Goal: Find specific fact: Find contact information

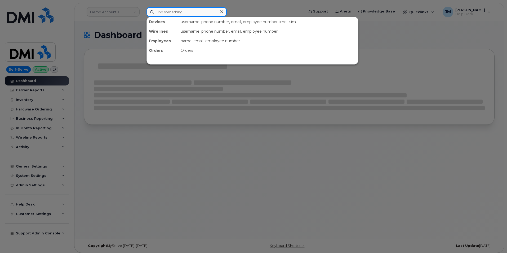
click at [168, 11] on input at bounding box center [187, 12] width 80 height 10
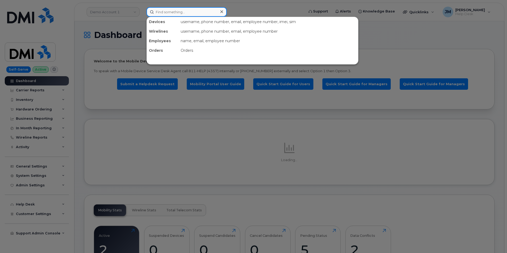
paste input "3607135849"
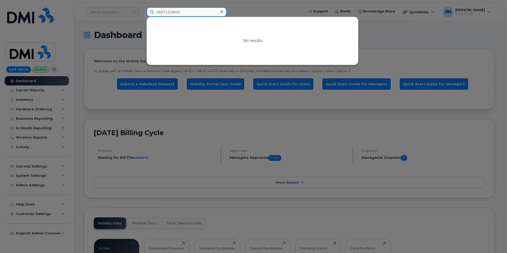
type input "3607135849"
click at [222, 12] on icon at bounding box center [221, 12] width 3 height 4
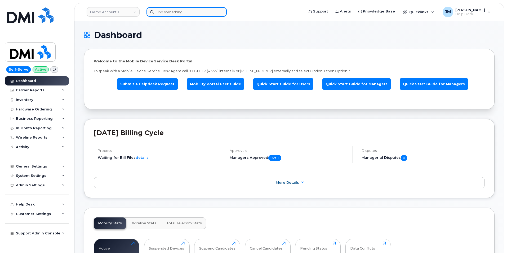
click at [183, 8] on input at bounding box center [187, 12] width 80 height 10
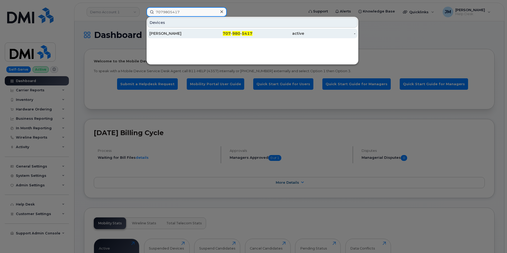
type input "7079805417"
click at [170, 33] on div "[PERSON_NAME]" at bounding box center [175, 33] width 52 height 5
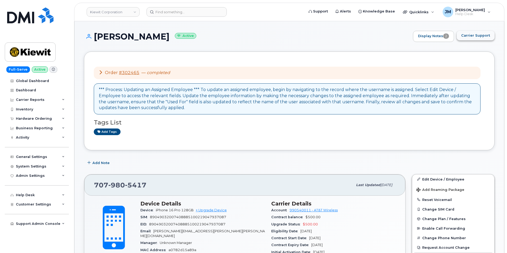
click at [474, 36] on span "Carrier Support" at bounding box center [475, 35] width 29 height 5
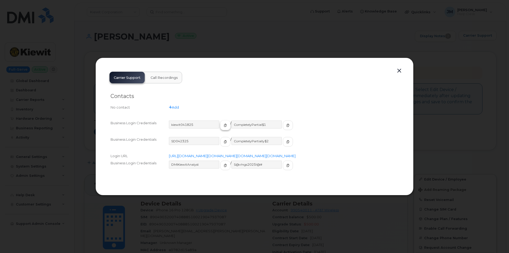
click at [224, 123] on icon "button" at bounding box center [225, 124] width 3 height 3
click at [286, 123] on icon "button" at bounding box center [287, 124] width 3 height 3
click at [400, 67] on button "button" at bounding box center [399, 70] width 8 height 7
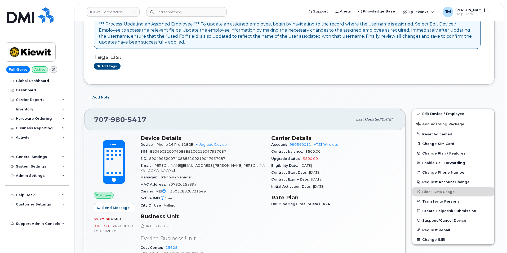
scroll to position [79, 0]
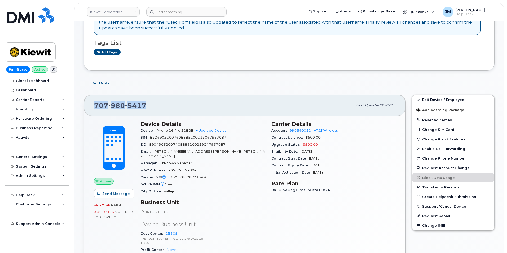
drag, startPoint x: 147, startPoint y: 103, endPoint x: 90, endPoint y: 107, distance: 56.8
click at [90, 107] on div "707 980 5417 Last updated Oct 09, 2025" at bounding box center [244, 105] width 321 height 21
copy span "707 980 5417"
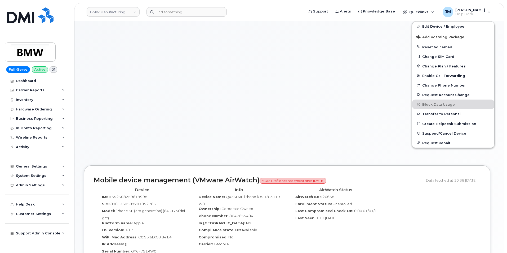
scroll to position [79, 0]
